Goal: Transaction & Acquisition: Purchase product/service

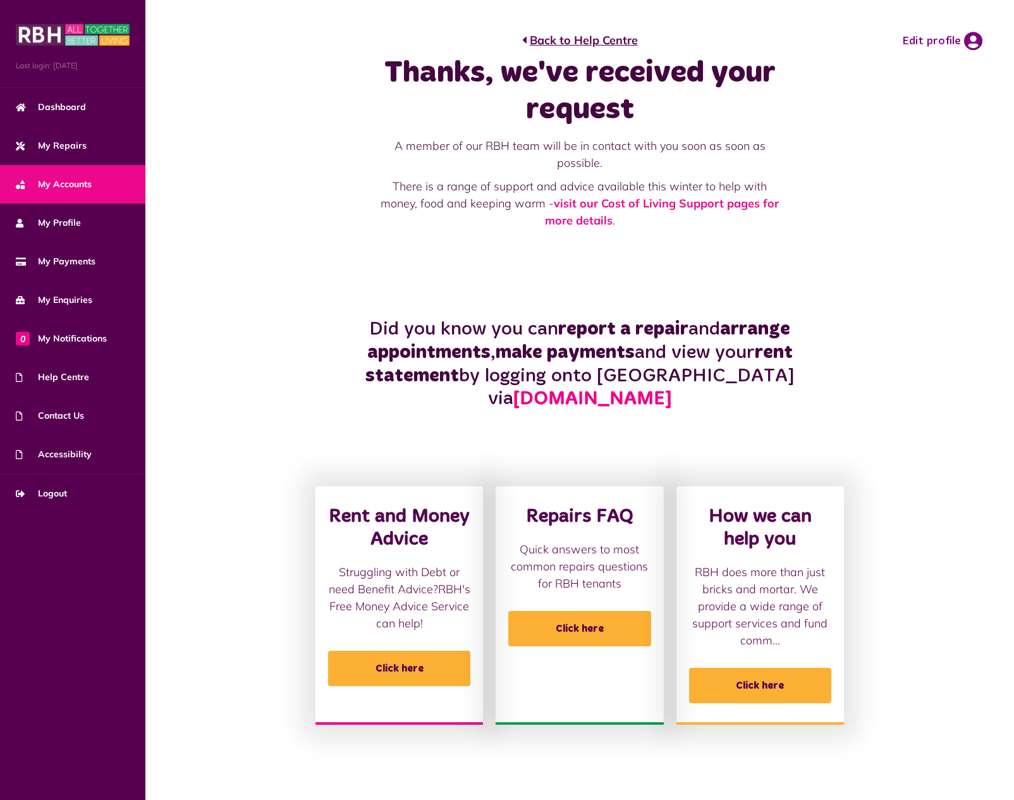
click at [71, 185] on span "My Accounts" at bounding box center [54, 184] width 76 height 13
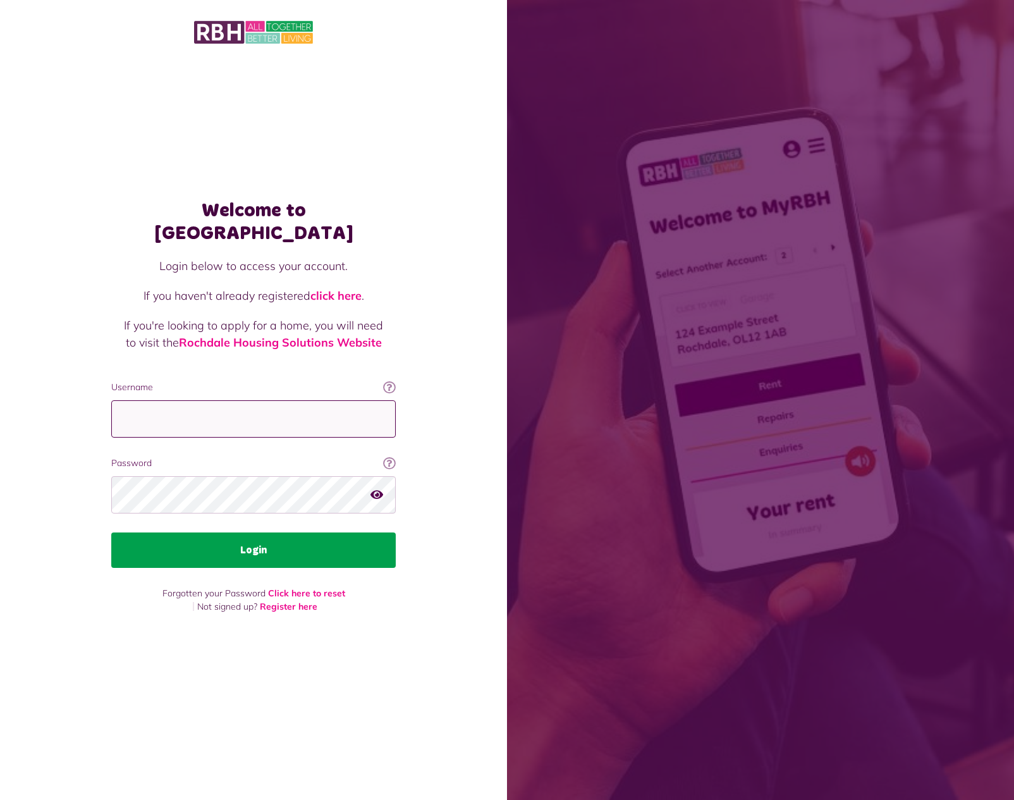
type input "**********"
click at [316, 532] on button "Login" at bounding box center [253, 549] width 284 height 35
click at [306, 537] on button "Login" at bounding box center [253, 549] width 284 height 35
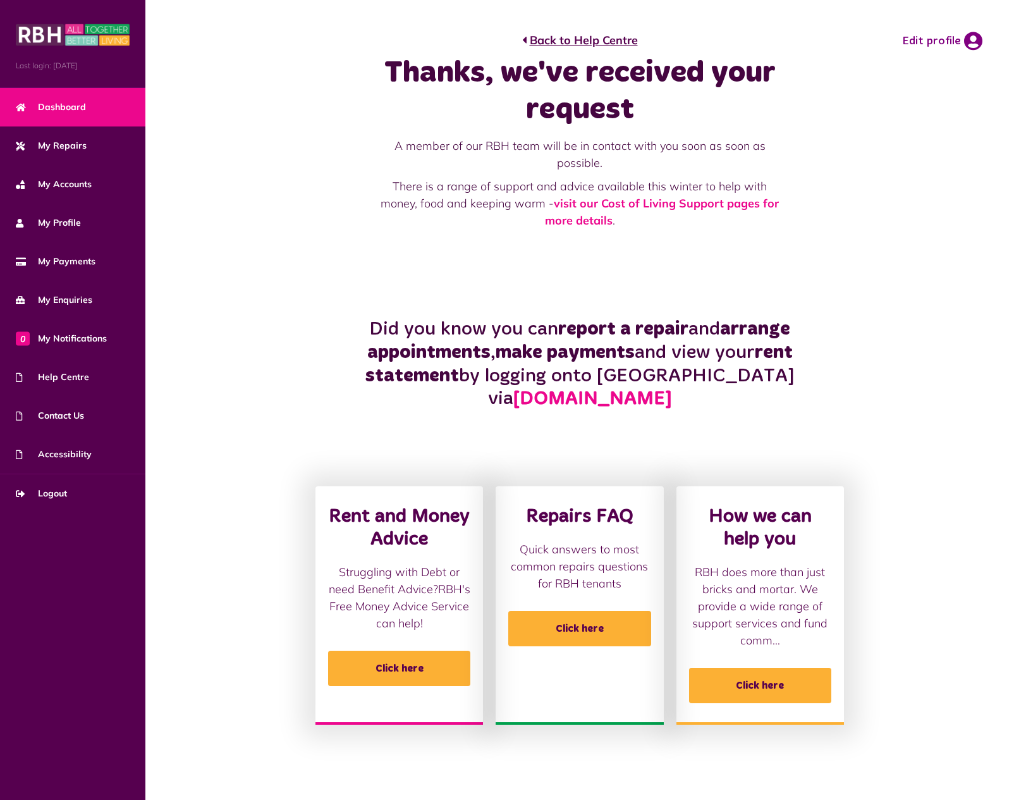
click at [82, 105] on span "Dashboard" at bounding box center [51, 106] width 70 height 13
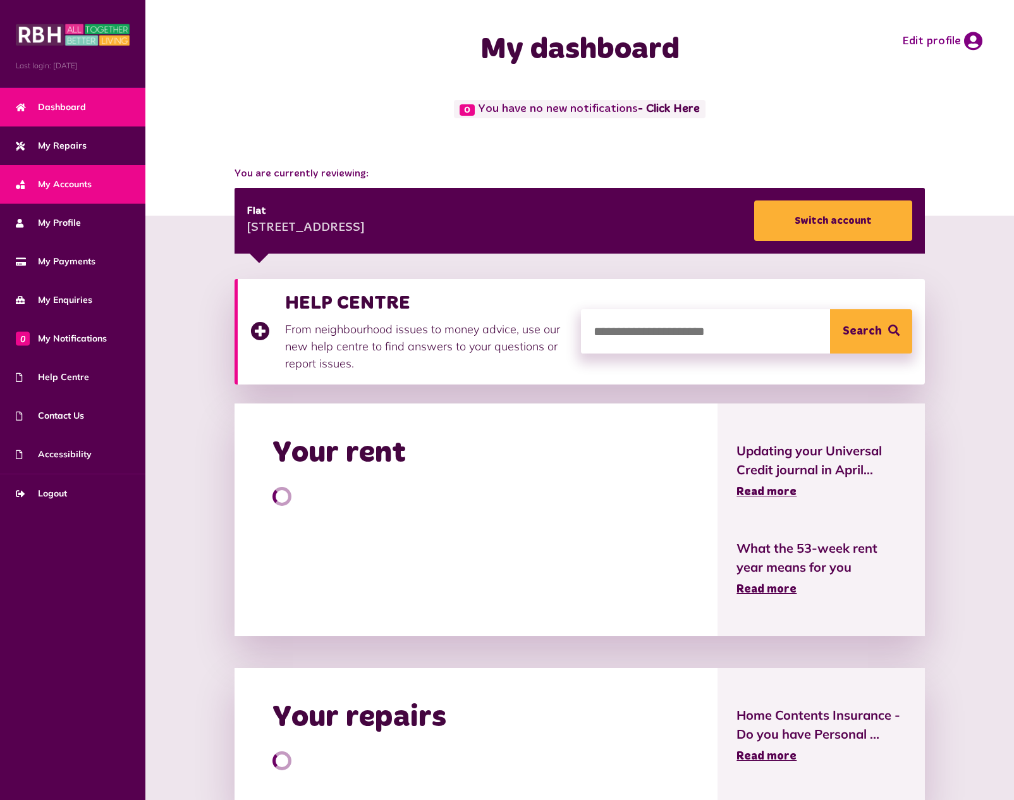
click at [76, 180] on span "My Accounts" at bounding box center [54, 184] width 76 height 13
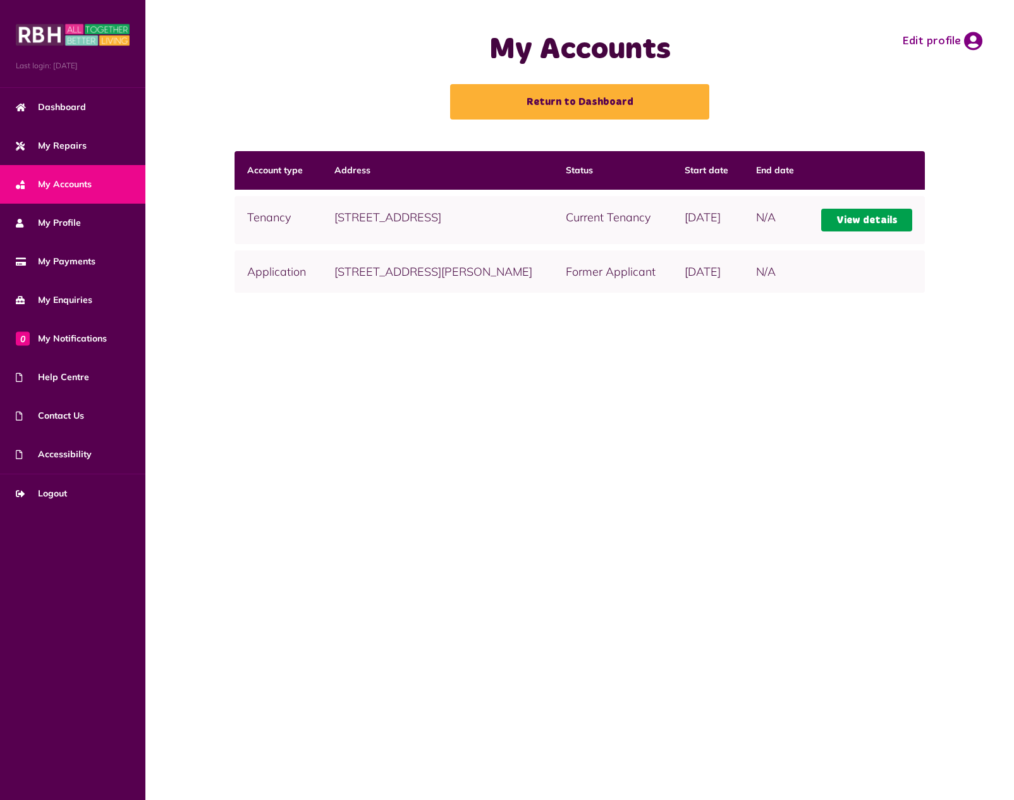
click at [856, 229] on link "View details" at bounding box center [866, 220] width 90 height 23
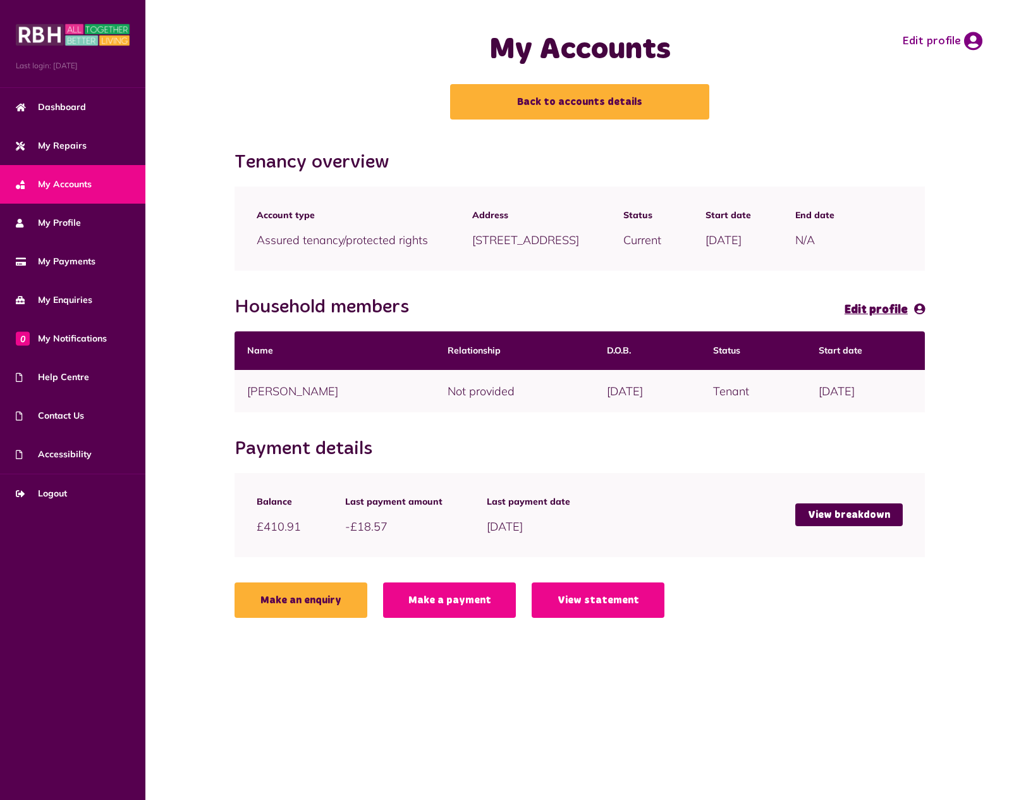
click at [447, 618] on link "Make a payment" at bounding box center [449, 599] width 133 height 35
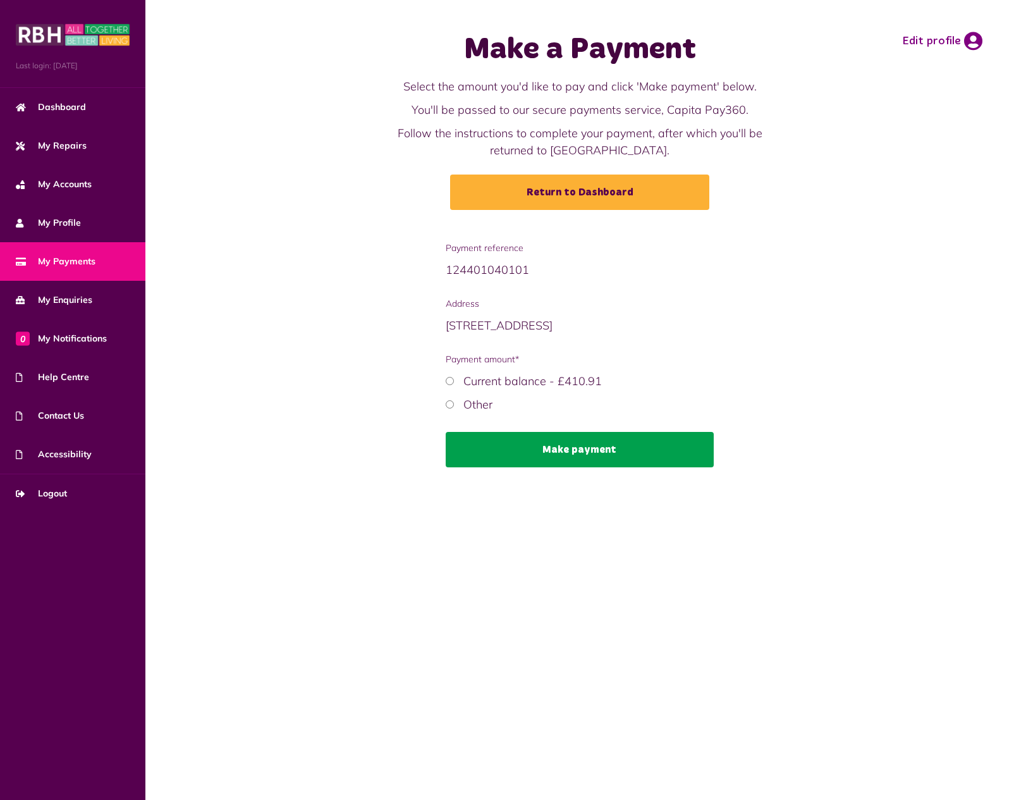
click at [550, 448] on button "Make payment" at bounding box center [580, 449] width 269 height 35
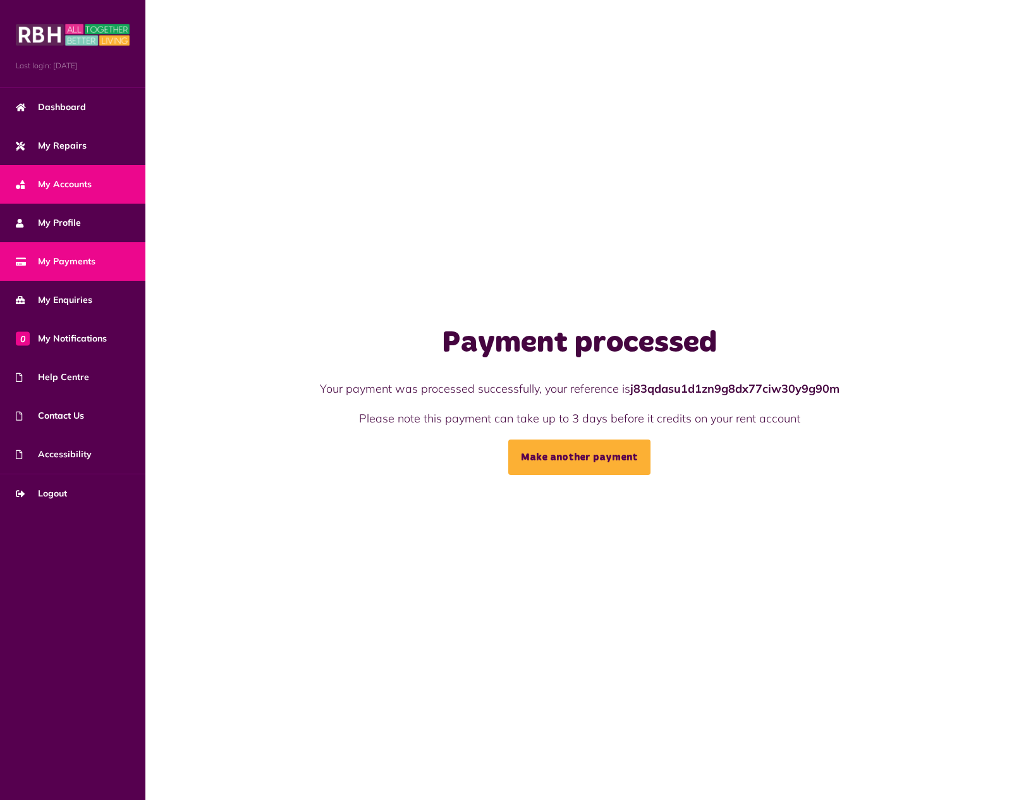
click at [73, 183] on span "My Accounts" at bounding box center [54, 184] width 76 height 13
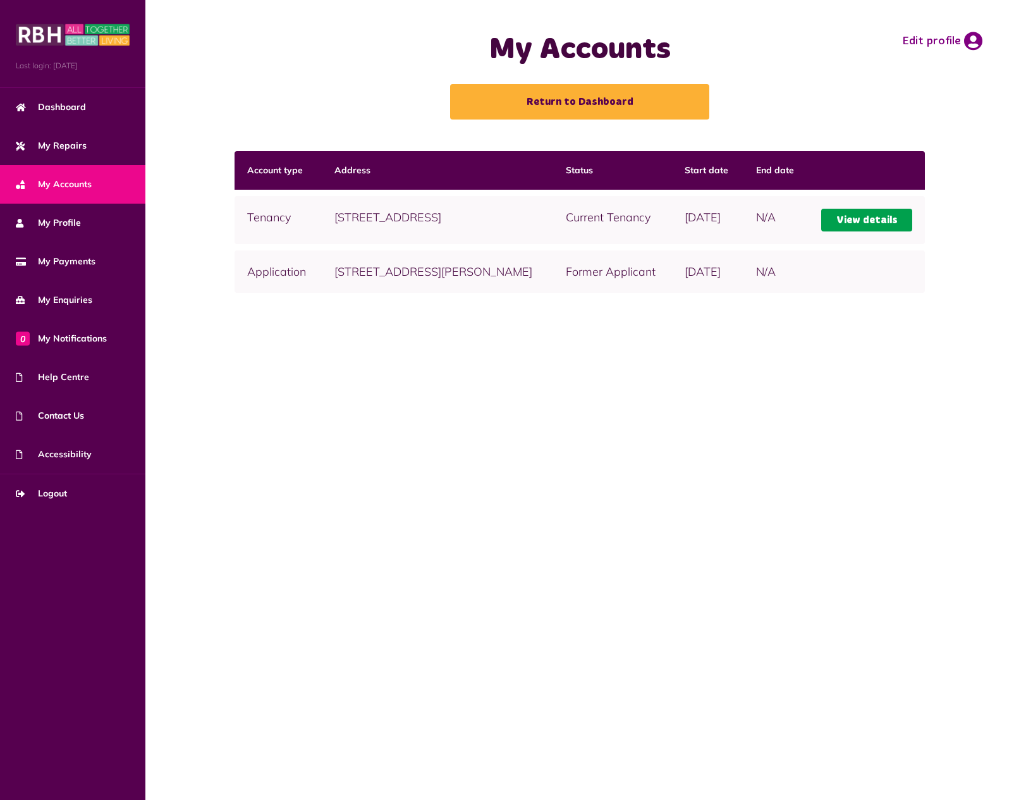
click at [863, 231] on link "View details" at bounding box center [866, 220] width 90 height 23
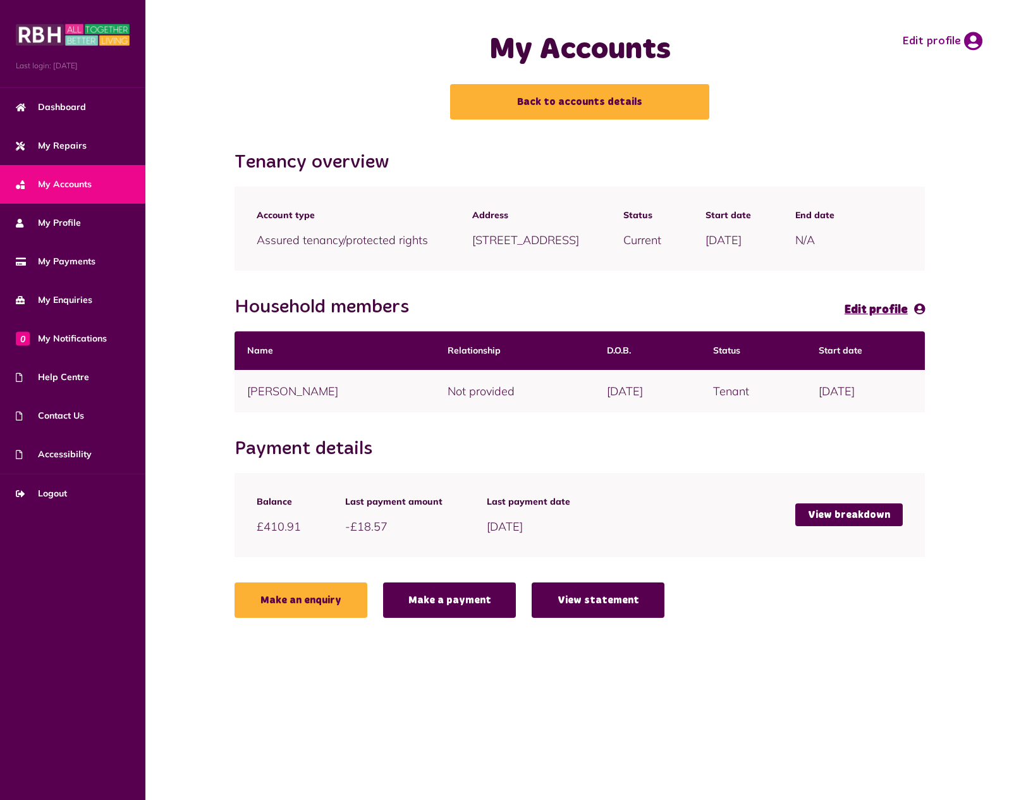
click at [575, 618] on link "View statement" at bounding box center [598, 599] width 133 height 35
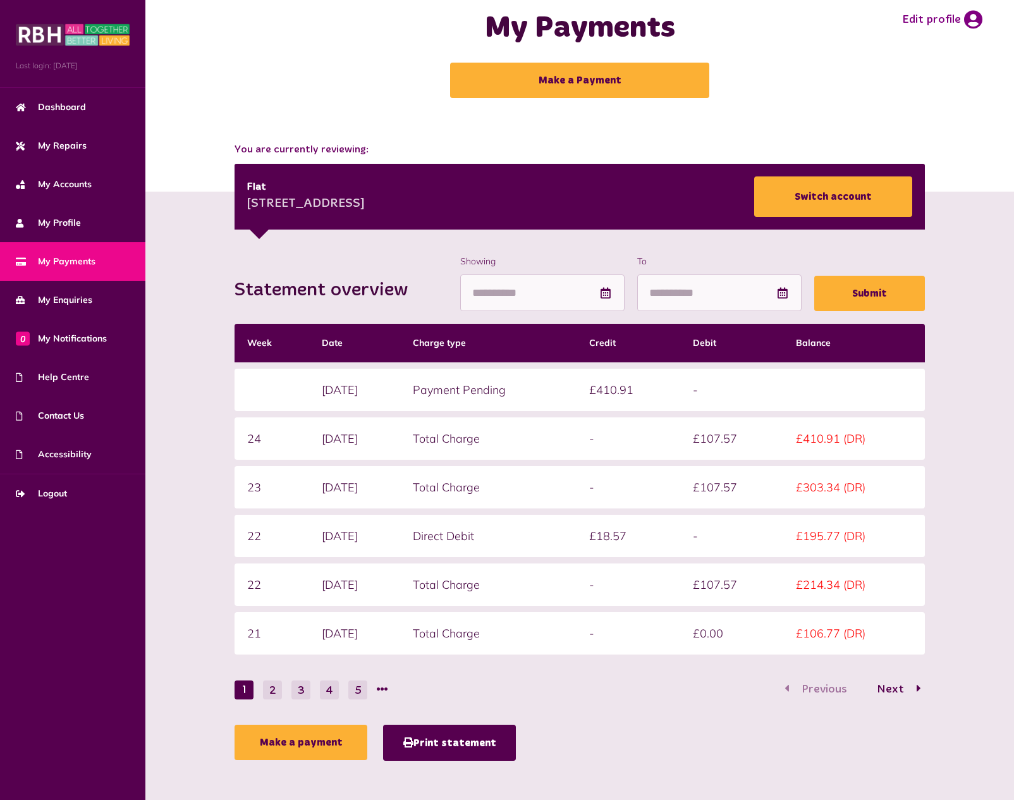
scroll to position [27, 0]
